Goal: Transaction & Acquisition: Purchase product/service

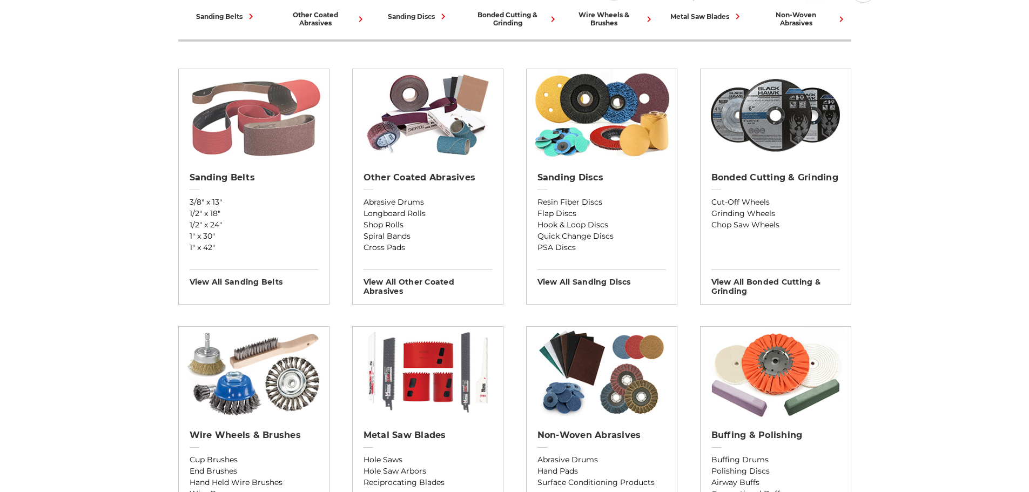
scroll to position [324, 0]
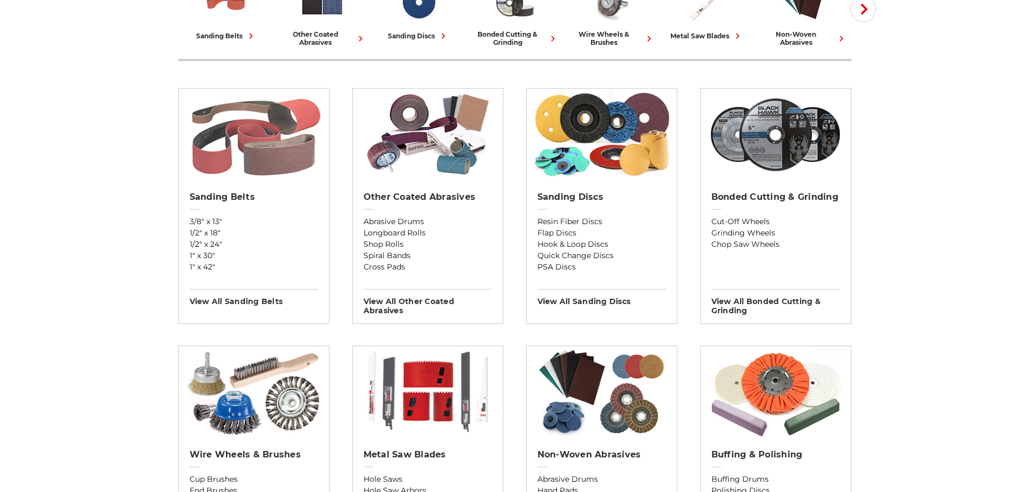
click at [266, 139] on img at bounding box center [254, 135] width 140 height 92
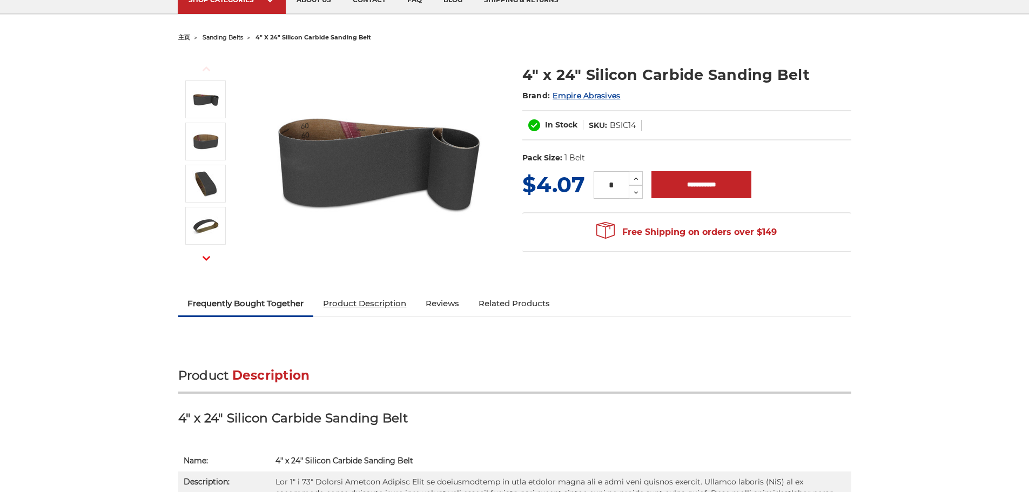
scroll to position [162, 0]
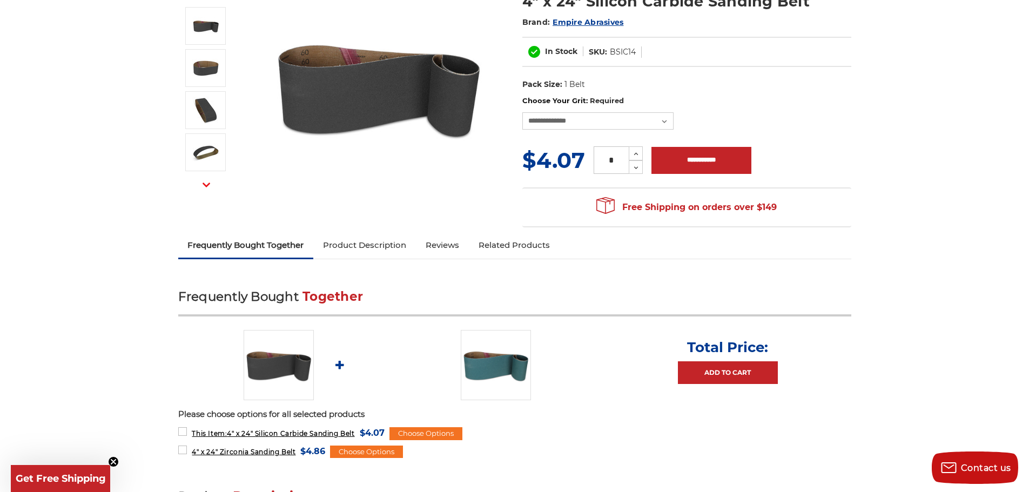
click at [354, 244] on link "Product Description" at bounding box center [364, 245] width 103 height 24
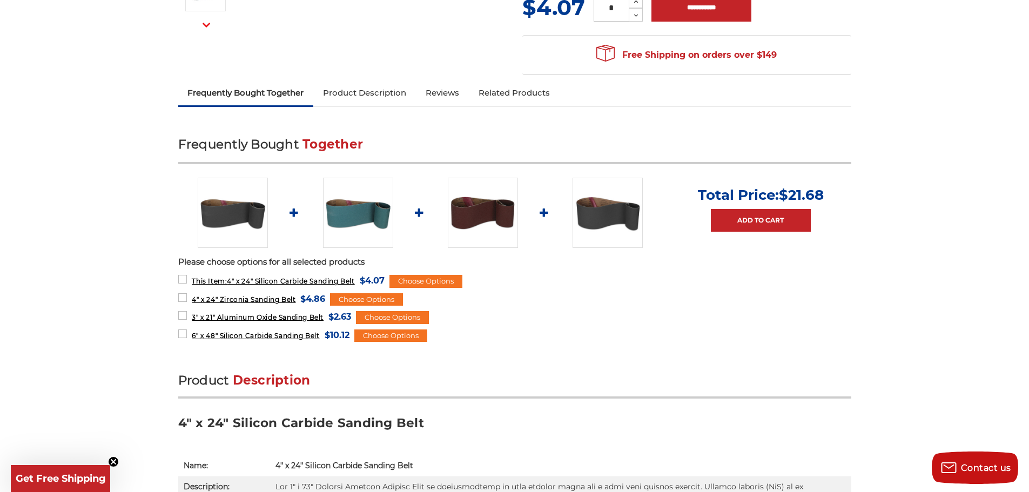
click at [261, 93] on link "Frequently Bought Together" at bounding box center [246, 93] width 136 height 24
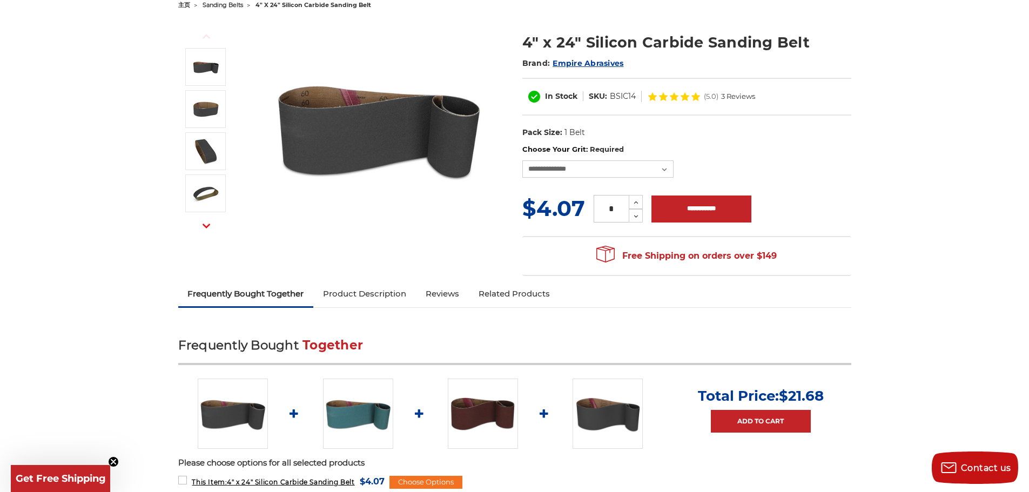
click at [435, 292] on link "Reviews" at bounding box center [442, 294] width 53 height 24
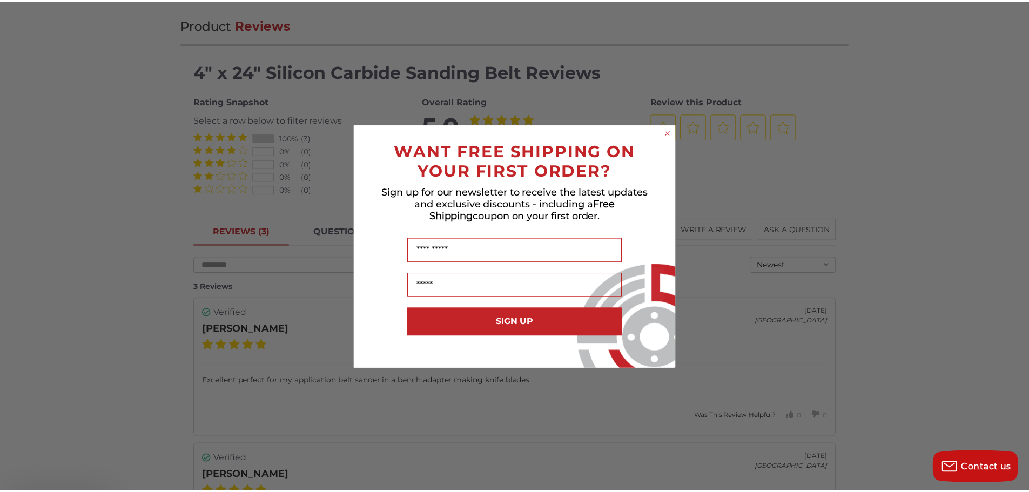
scroll to position [1227, 0]
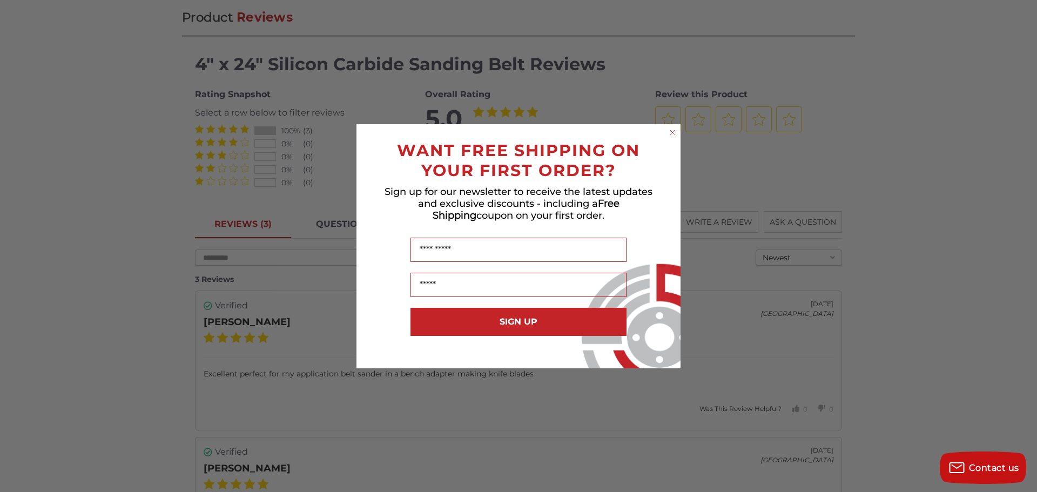
click at [674, 131] on icon "Close dialog" at bounding box center [672, 132] width 11 height 11
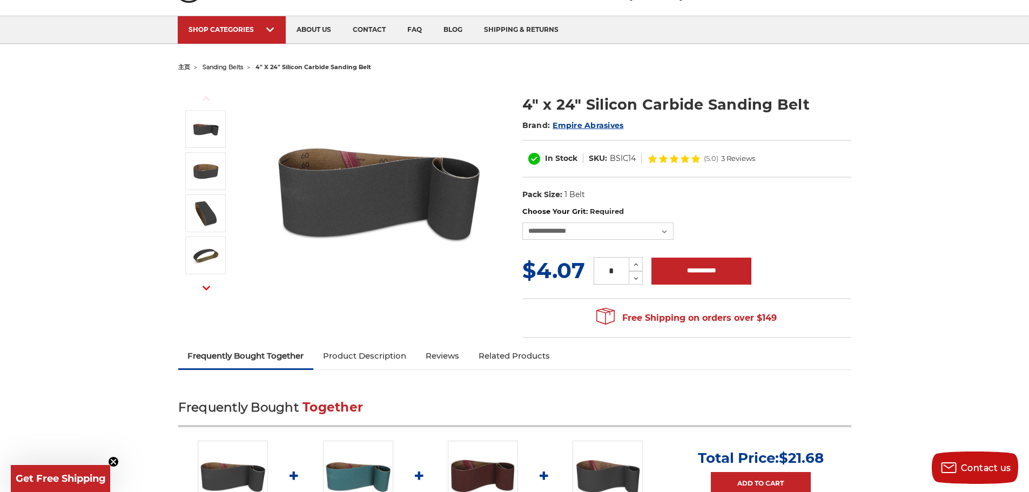
scroll to position [0, 0]
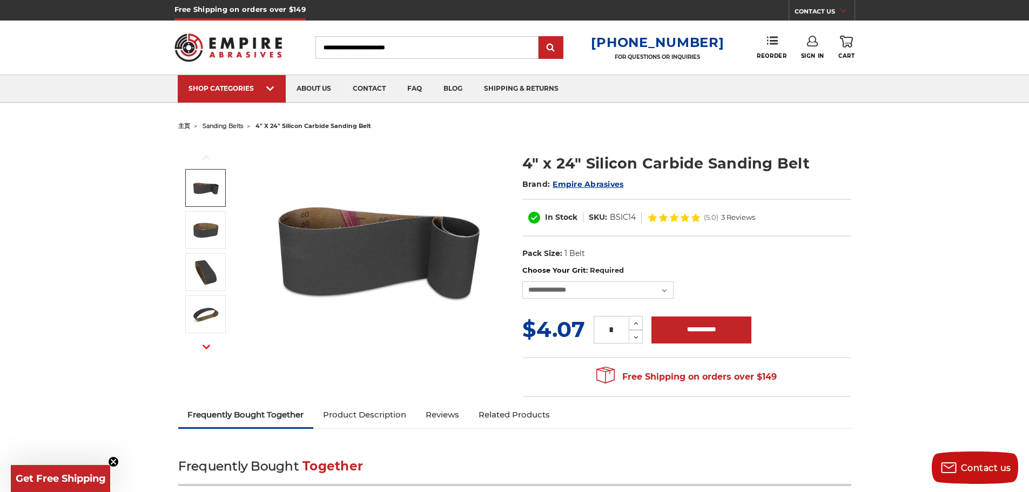
click at [206, 192] on img at bounding box center [205, 187] width 27 height 27
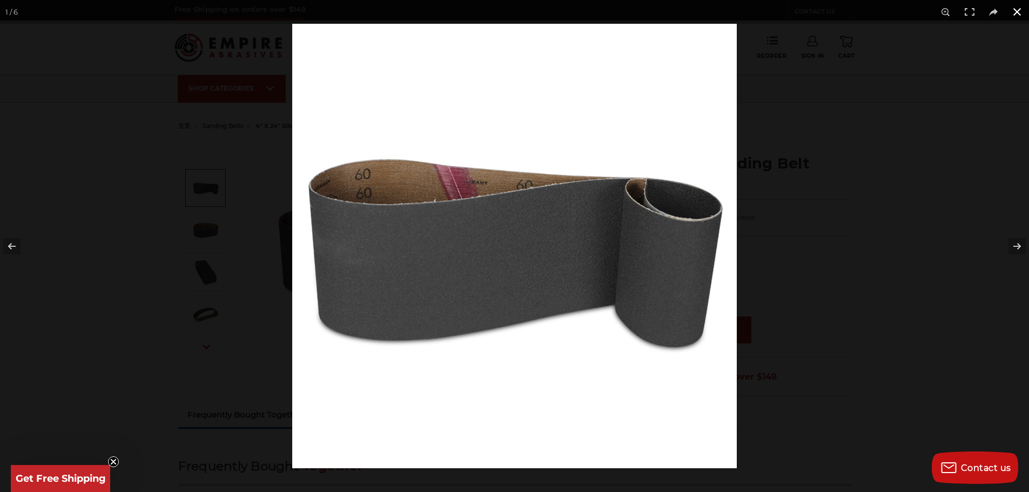
click at [1012, 12] on button at bounding box center [1017, 12] width 24 height 24
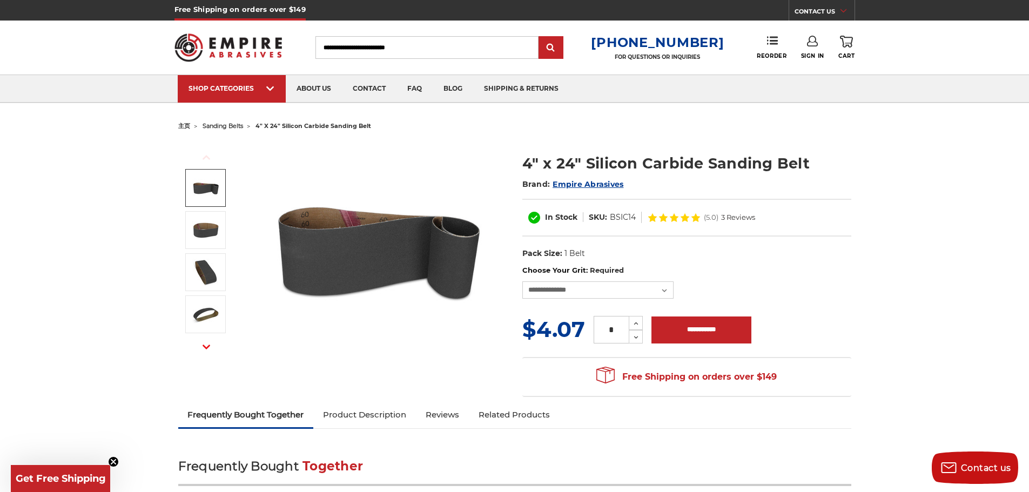
click at [207, 156] on icon "button" at bounding box center [207, 157] width 8 height 8
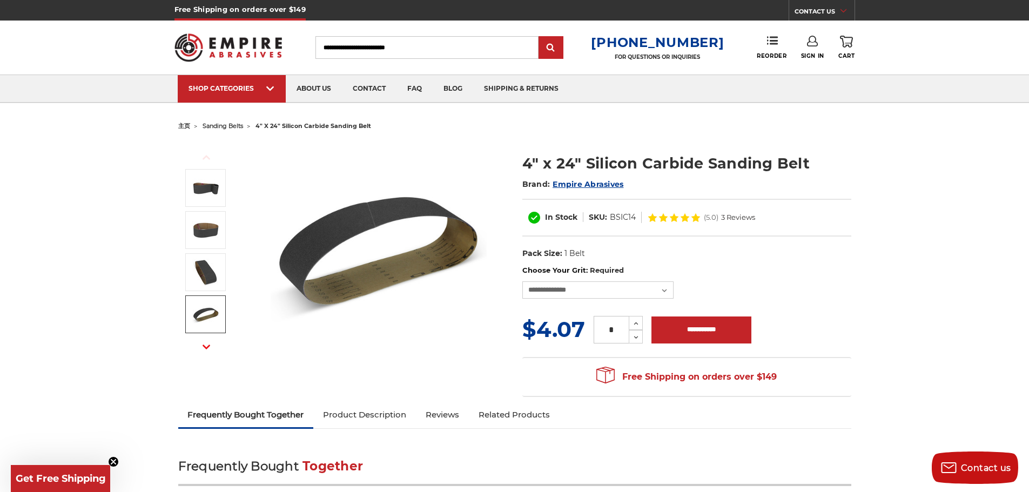
click at [206, 345] on icon "button" at bounding box center [207, 347] width 8 height 8
click at [207, 345] on icon "button" at bounding box center [207, 347] width 8 height 8
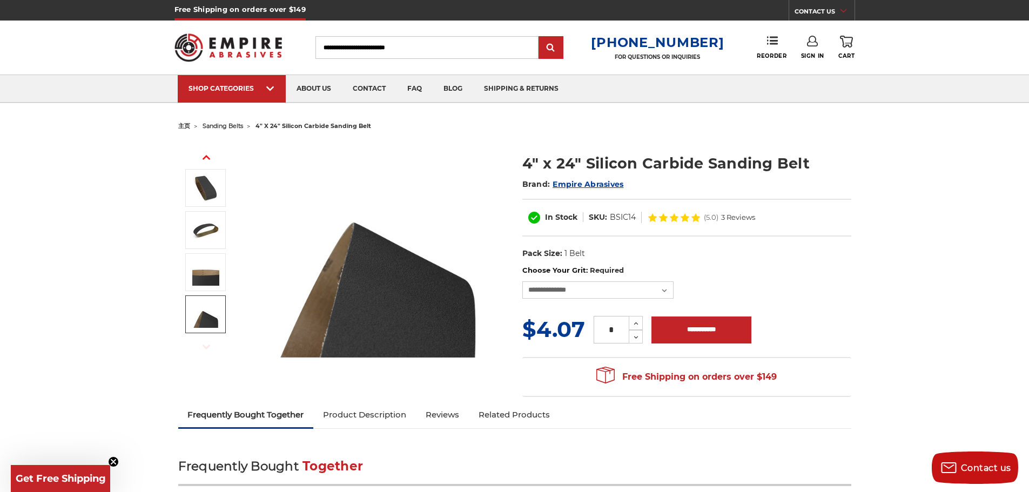
click at [212, 129] on span "sanding belts" at bounding box center [223, 126] width 41 height 8
